Goal: Task Accomplishment & Management: Manage account settings

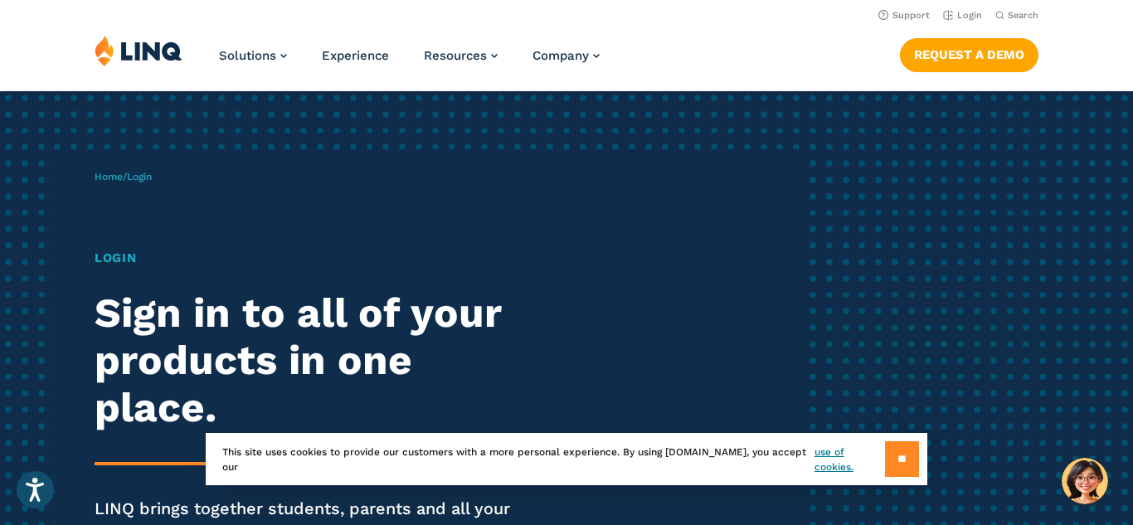
click at [891, 449] on input "**" at bounding box center [902, 459] width 34 height 36
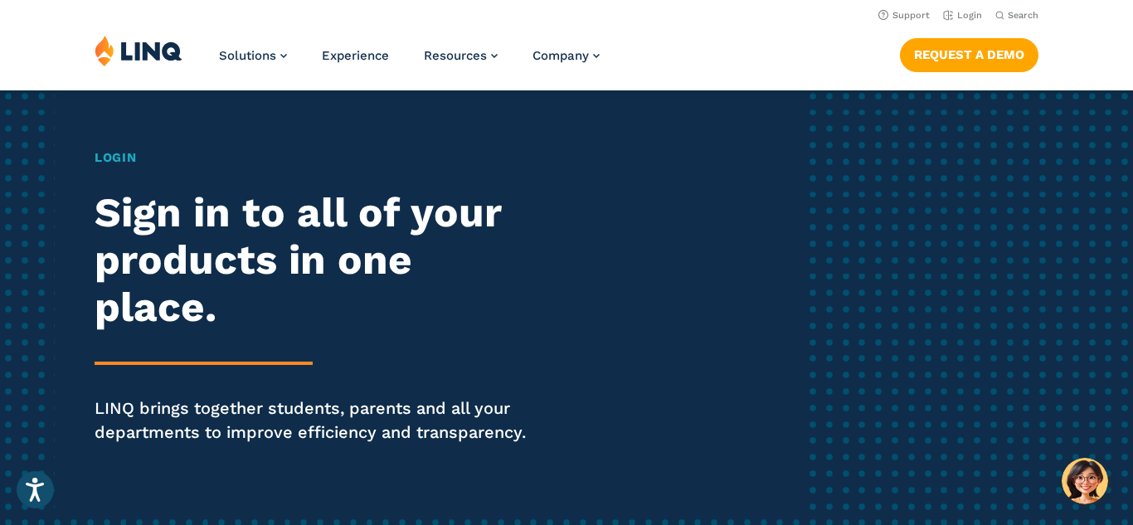
scroll to position [95, 0]
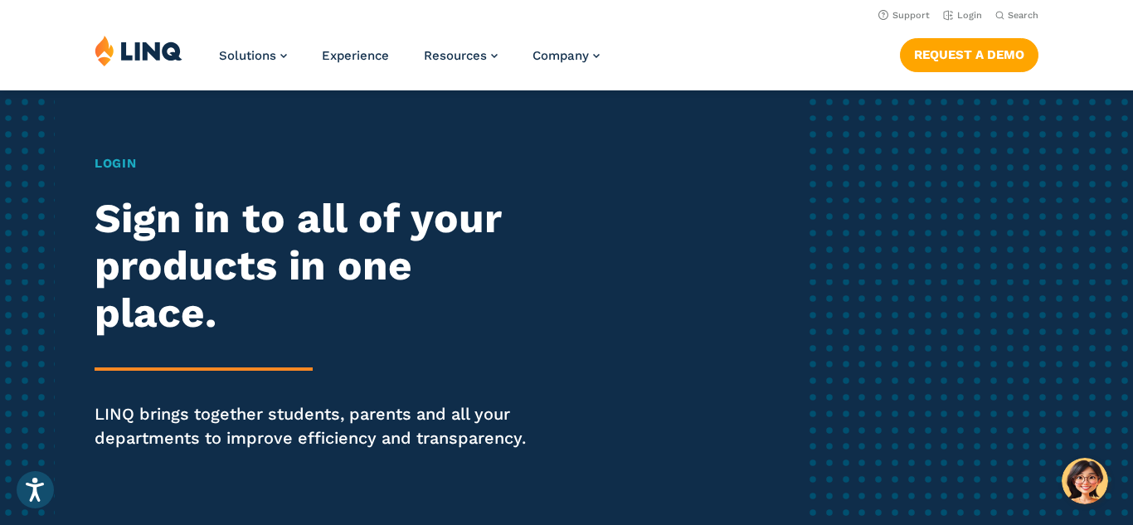
click at [726, 407] on div "Home / Login Login Sign in to all of your products in one place. LINQ brings to…" at bounding box center [449, 285] width 708 height 461
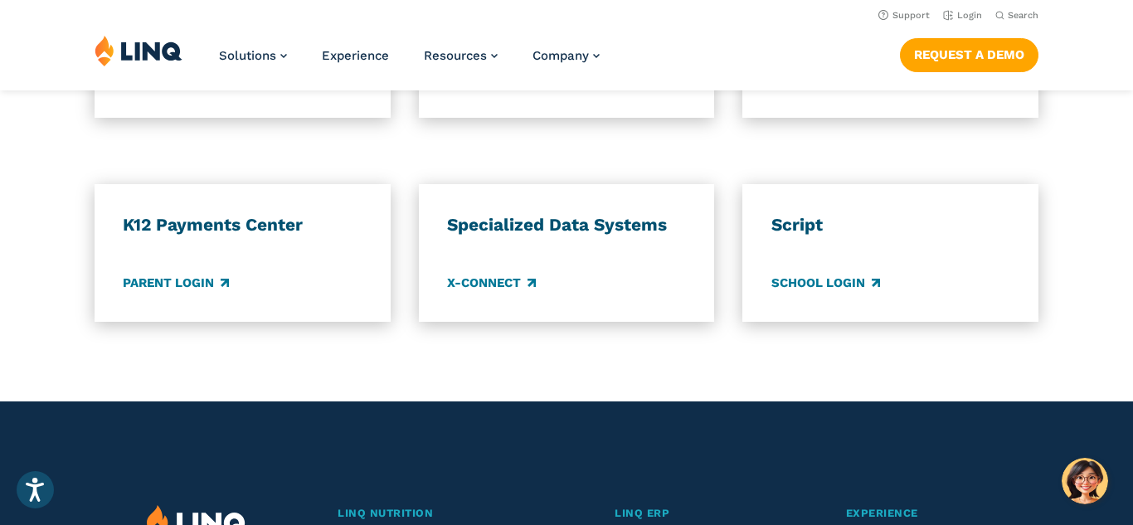
scroll to position [1432, 0]
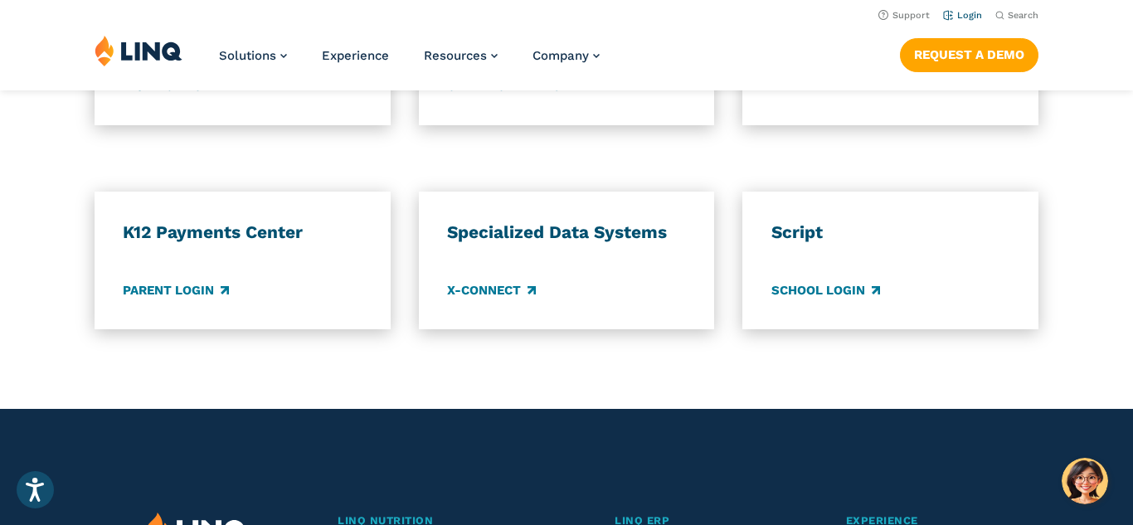
click at [964, 21] on li "Login" at bounding box center [962, 14] width 39 height 18
click at [964, 17] on link "Login" at bounding box center [962, 15] width 39 height 11
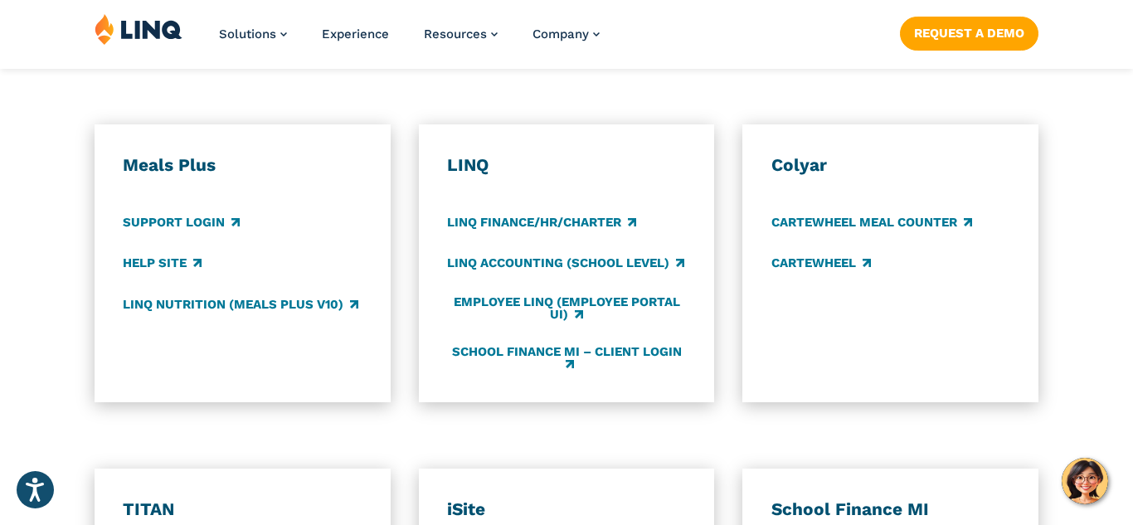
scroll to position [916, 0]
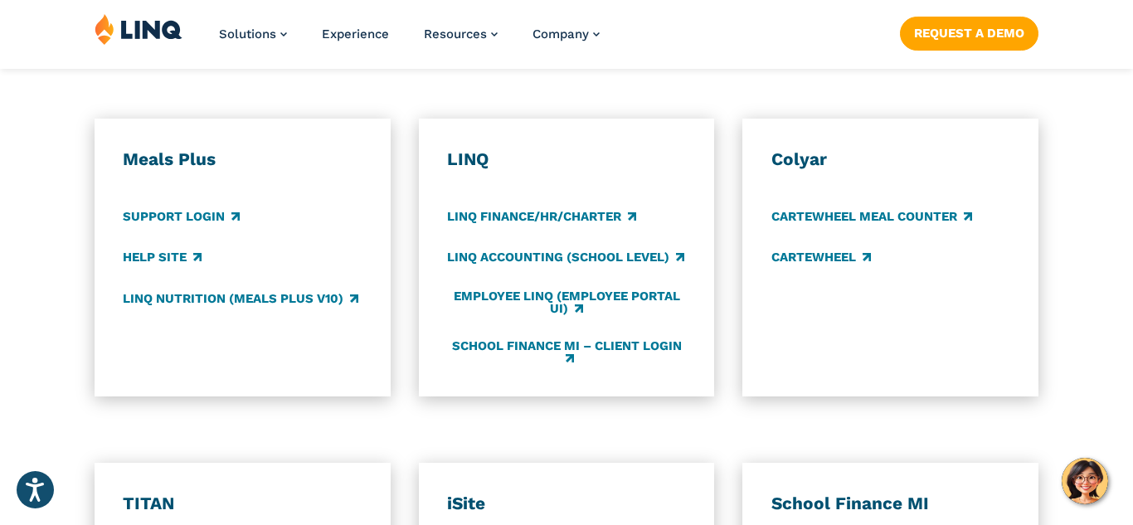
click at [357, 374] on div "Meals Plus Support Login Help Site LINQ Nutrition (Meals Plus v10)" at bounding box center [243, 258] width 296 height 279
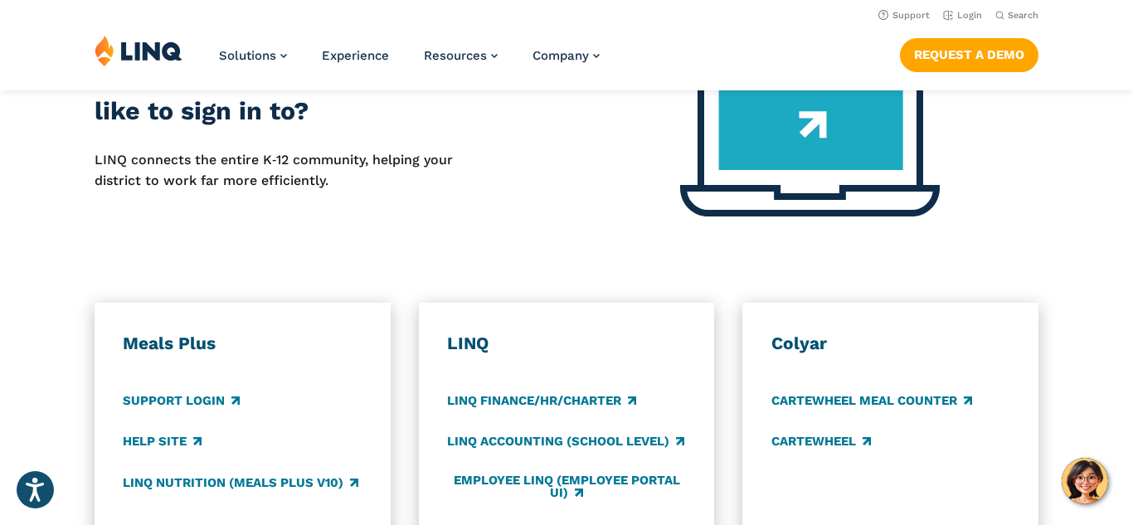
scroll to position [0, 0]
